Goal: Information Seeking & Learning: Learn about a topic

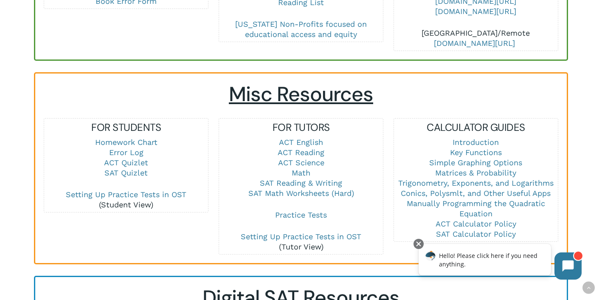
scroll to position [552, 0]
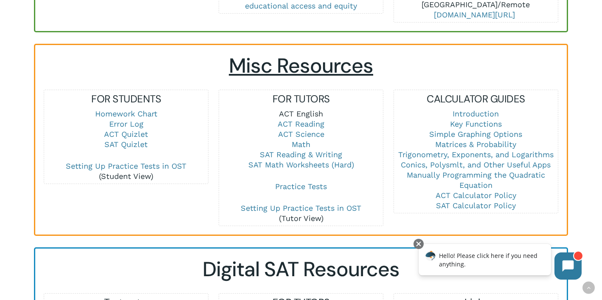
click at [295, 109] on link "ACT English" at bounding box center [301, 113] width 44 height 9
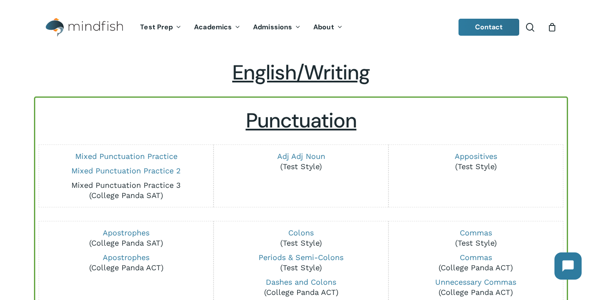
click at [159, 183] on link "Mixed Punctuation Practice 3" at bounding box center [126, 184] width 110 height 9
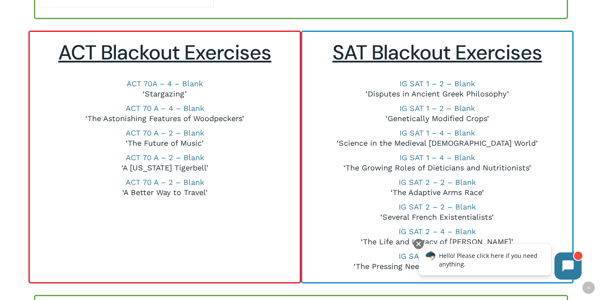
scroll to position [1172, 0]
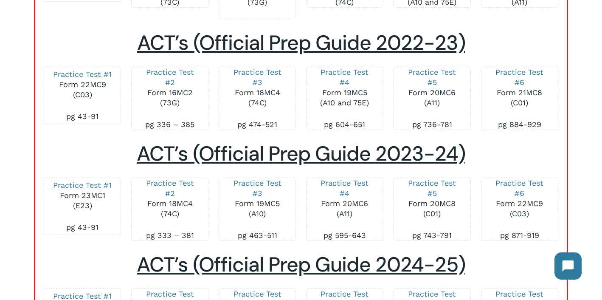
scroll to position [1212, 0]
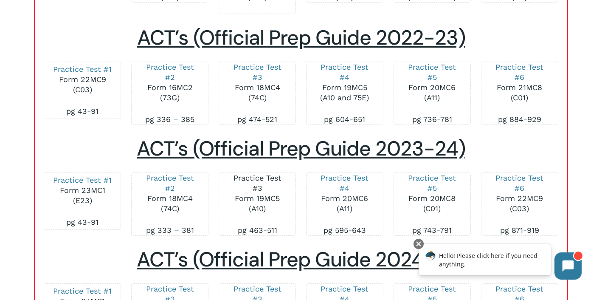
click at [253, 175] on link "Practice Test #3" at bounding box center [257, 182] width 48 height 19
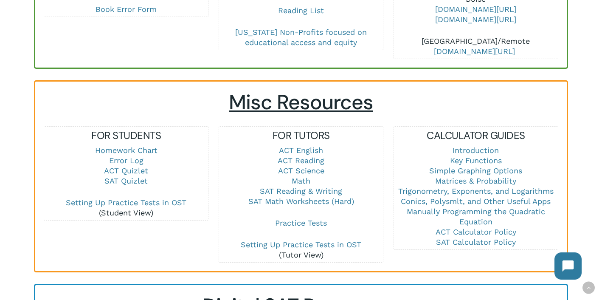
scroll to position [533, 0]
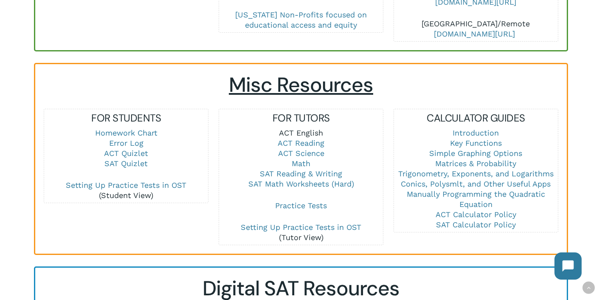
click at [287, 128] on link "ACT English" at bounding box center [301, 132] width 44 height 9
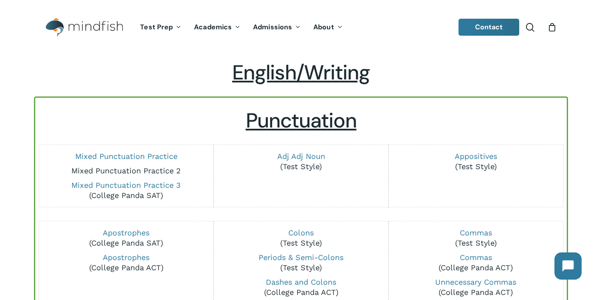
click at [155, 169] on link "Mixed Punctuation Practice 2" at bounding box center [126, 170] width 110 height 9
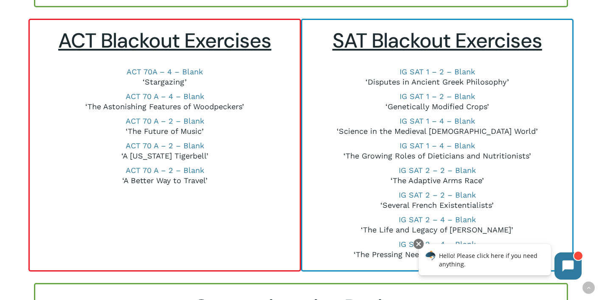
scroll to position [1185, 0]
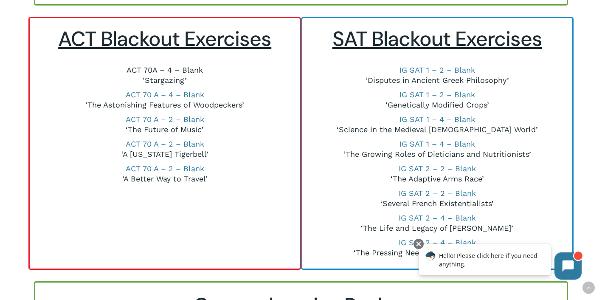
click at [176, 72] on link "ACT 70A – 4 – Blank" at bounding box center [164, 69] width 76 height 9
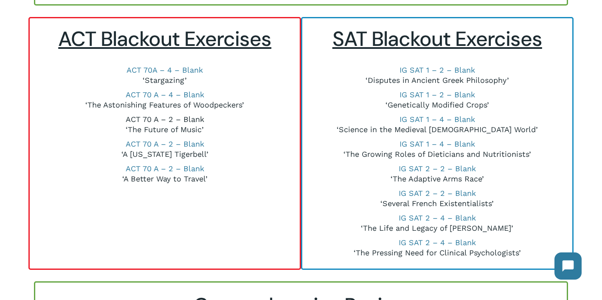
click at [160, 116] on link "ACT 70 A – 2 – Blank" at bounding box center [165, 119] width 79 height 9
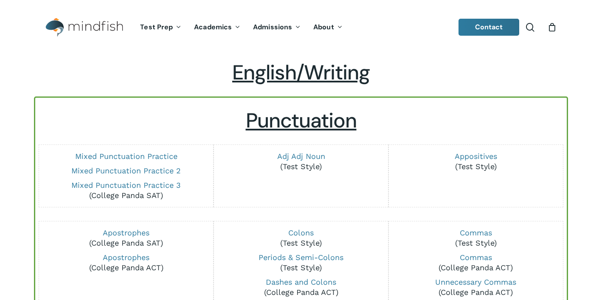
scroll to position [1185, 0]
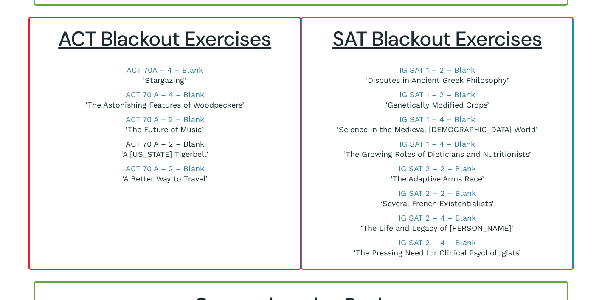
click at [146, 144] on link "ACT 70 A – 2 – Blank" at bounding box center [165, 143] width 79 height 9
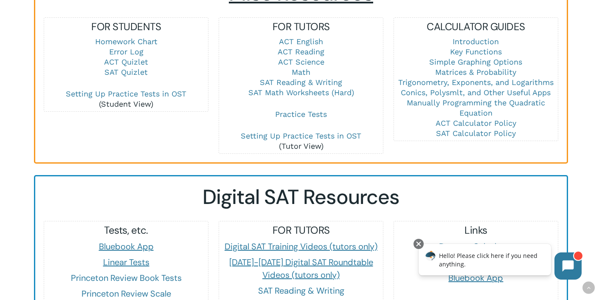
scroll to position [624, 0]
click at [299, 37] on link "ACT English" at bounding box center [301, 41] width 44 height 9
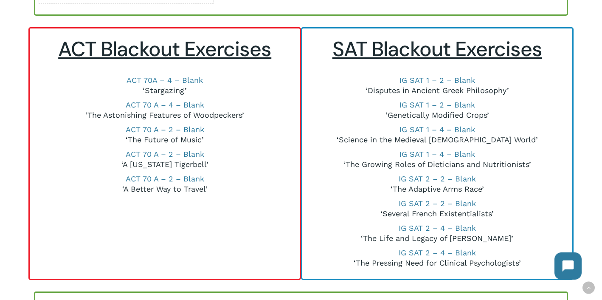
scroll to position [1177, 0]
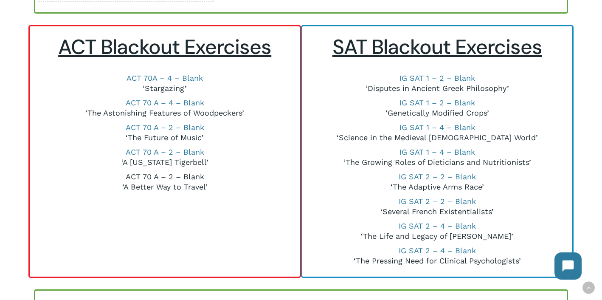
click at [139, 179] on link "ACT 70 A – 2 – Blank" at bounding box center [165, 176] width 79 height 9
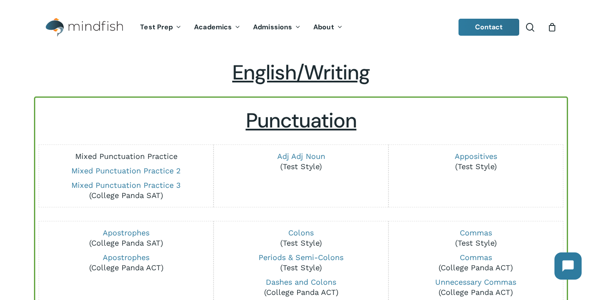
click at [127, 157] on link "Mixed Punctuation Practice" at bounding box center [126, 156] width 102 height 9
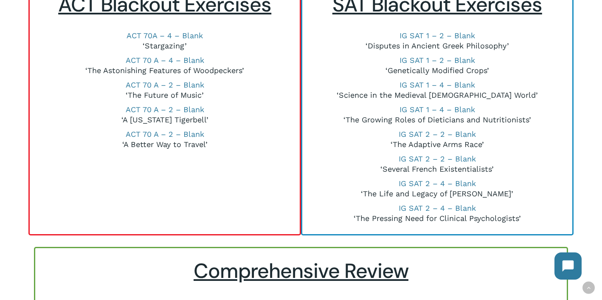
scroll to position [1218, 0]
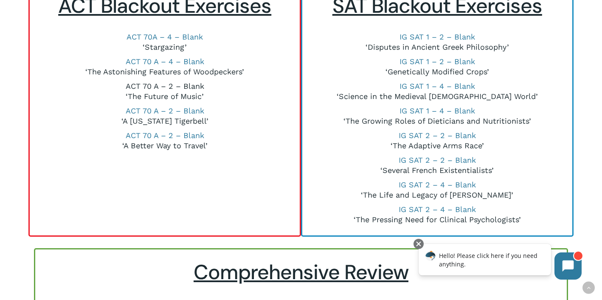
click at [177, 86] on link "ACT 70 A – 2 – Blank" at bounding box center [165, 85] width 79 height 9
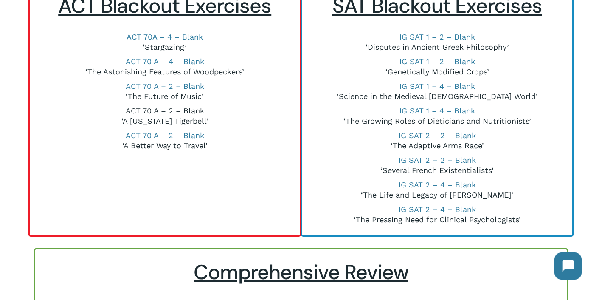
click at [169, 110] on link "ACT 70 A – 2 – Blank" at bounding box center [165, 110] width 79 height 9
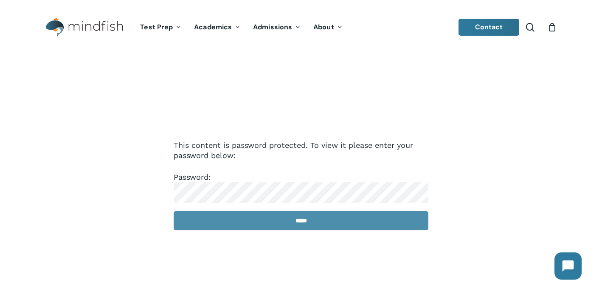
click at [238, 222] on input "*****" at bounding box center [301, 220] width 255 height 19
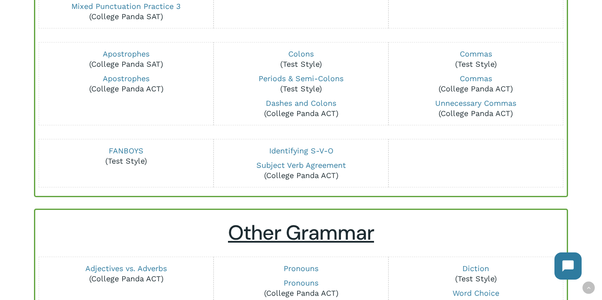
scroll to position [180, 0]
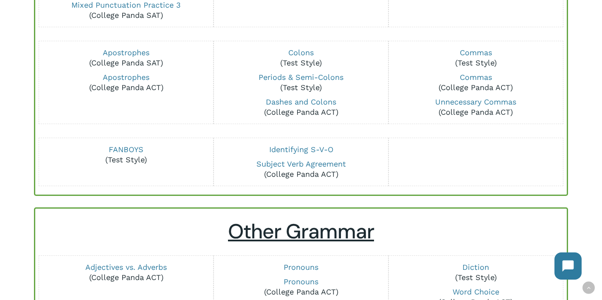
click at [285, 170] on p "Subject Verb Agreement (College Panda ACT)" at bounding box center [300, 169] width 163 height 20
click at [283, 168] on link "Subject Verb Agreement" at bounding box center [301, 163] width 90 height 9
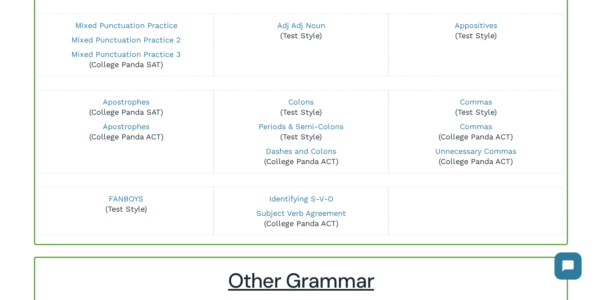
scroll to position [130, 0]
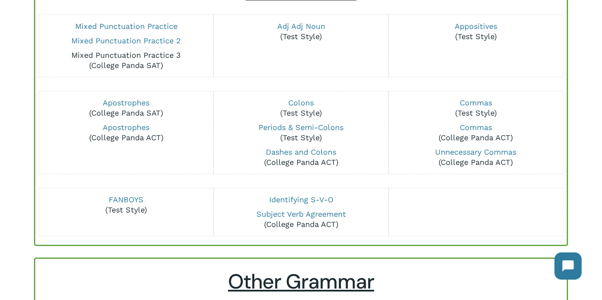
click at [129, 55] on link "Mixed Punctuation Practice 3" at bounding box center [126, 55] width 110 height 9
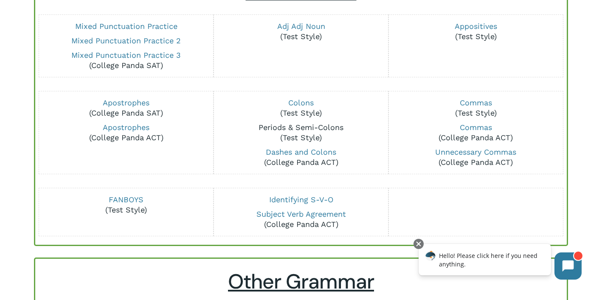
click at [275, 129] on link "Periods & Semi-Colons" at bounding box center [300, 127] width 85 height 9
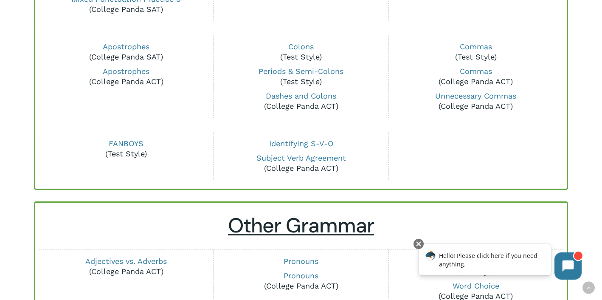
scroll to position [185, 0]
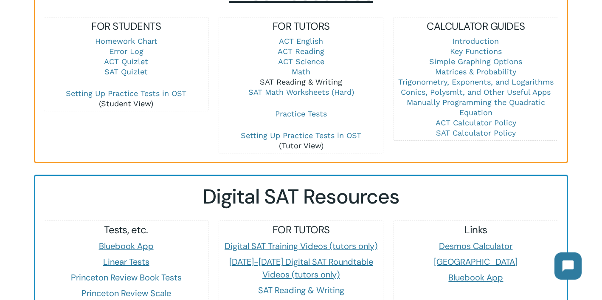
click at [305, 77] on link "SAT Reading & Writing" at bounding box center [301, 81] width 82 height 9
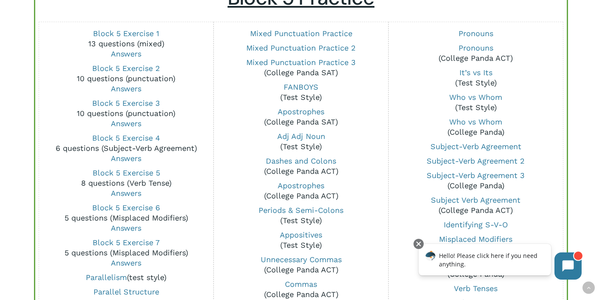
scroll to position [674, 0]
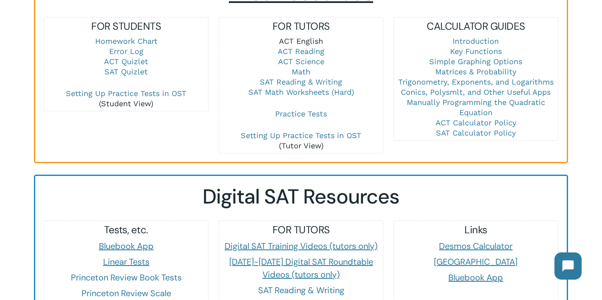
click at [288, 37] on link "ACT English" at bounding box center [301, 41] width 44 height 9
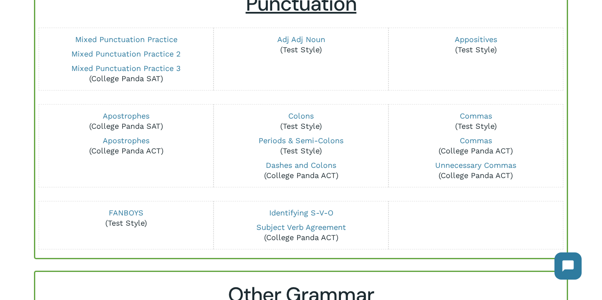
scroll to position [119, 0]
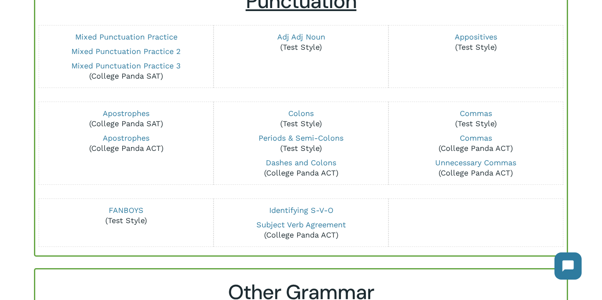
click at [275, 131] on div "Periods & Semi-Colons (Test Style)" at bounding box center [300, 143] width 163 height 25
click at [274, 138] on link "Periods & Semi-Colons" at bounding box center [300, 137] width 85 height 9
click at [267, 224] on link "Subject Verb Agreement" at bounding box center [301, 224] width 90 height 9
click at [283, 140] on link "Periods & Semi-Colons" at bounding box center [300, 137] width 85 height 9
